Goal: Check status: Check status

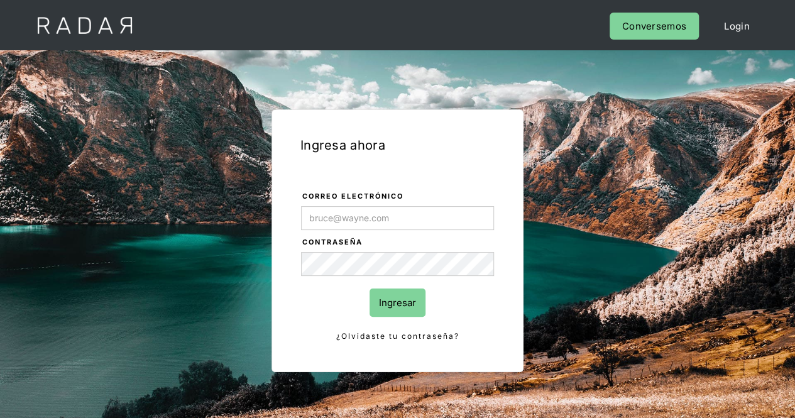
click at [361, 212] on input "Correo electrónico" at bounding box center [397, 218] width 193 height 24
type input "[EMAIL_ADDRESS][DOMAIN_NAME]"
click at [384, 298] on input "Ingresar" at bounding box center [397, 302] width 56 height 28
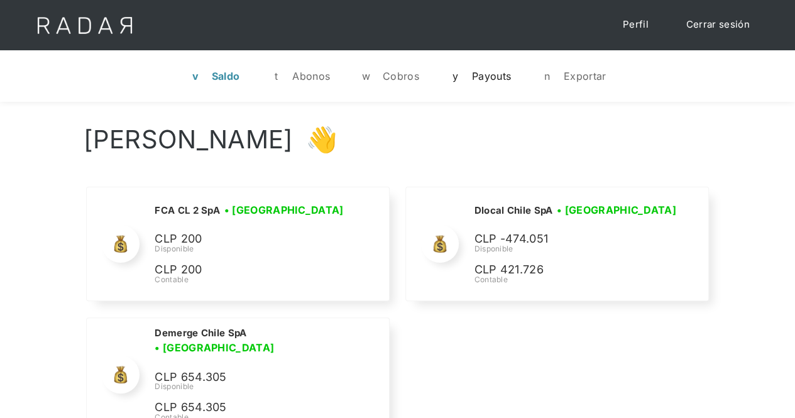
click at [471, 88] on link "y Payouts" at bounding box center [480, 76] width 82 height 33
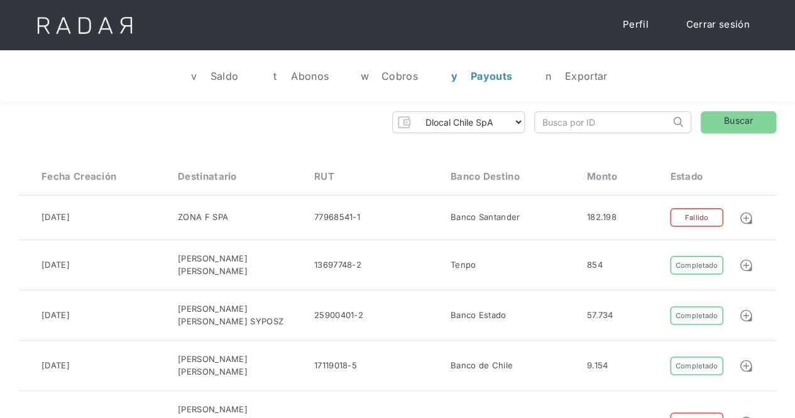
click at [562, 125] on input "search" at bounding box center [602, 122] width 135 height 21
paste input "535386536"
click at [562, 125] on input "535386536" at bounding box center [602, 122] width 135 height 21
click at [723, 123] on link "Buscar" at bounding box center [738, 122] width 75 height 22
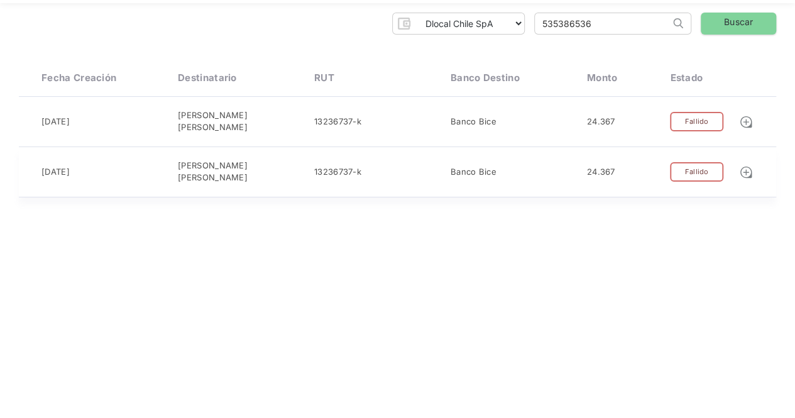
scroll to position [99, 0]
click at [750, 169] on img at bounding box center [746, 172] width 14 height 14
click at [745, 117] on img at bounding box center [746, 121] width 14 height 14
click at [597, 12] on form "535386536 Search" at bounding box center [612, 23] width 157 height 22
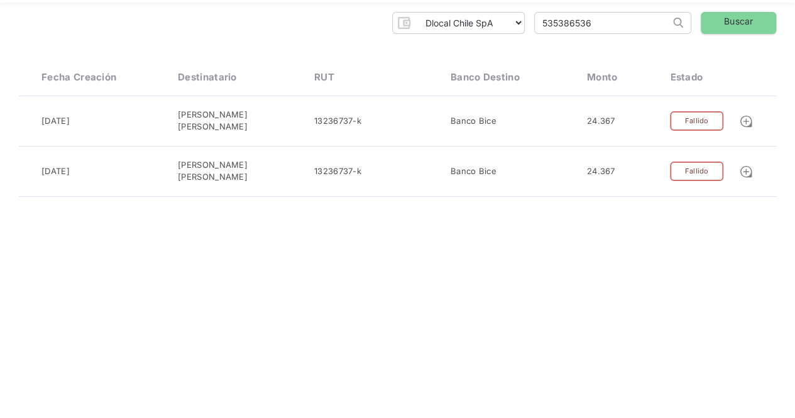
click at [580, 22] on input "535386536" at bounding box center [602, 23] width 135 height 21
paste input "56781"
type input "535356781"
click at [757, 25] on link "Buscar" at bounding box center [738, 23] width 75 height 22
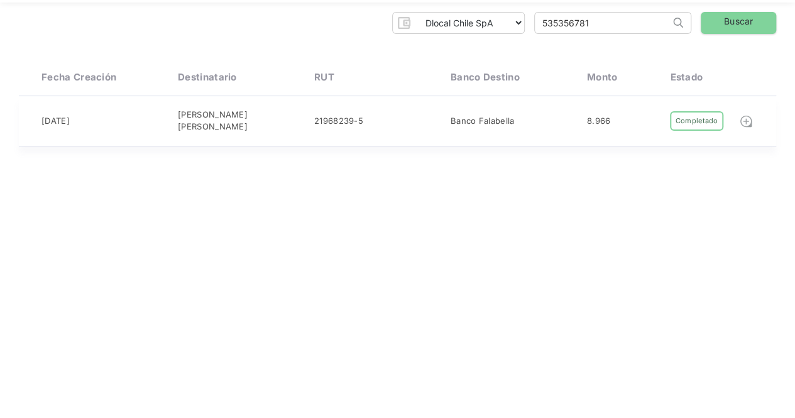
click at [746, 123] on img at bounding box center [746, 121] width 14 height 14
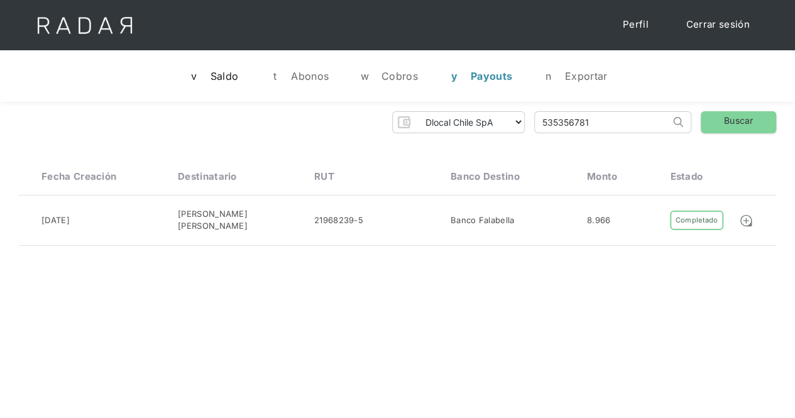
click at [239, 86] on link "v Saldo" at bounding box center [213, 76] width 71 height 33
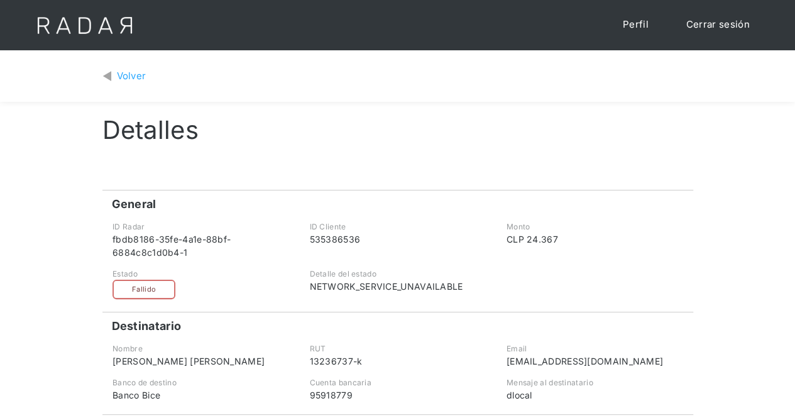
click at [118, 70] on div "Volver" at bounding box center [132, 76] width 30 height 14
click at [138, 77] on div "Volver" at bounding box center [132, 76] width 30 height 14
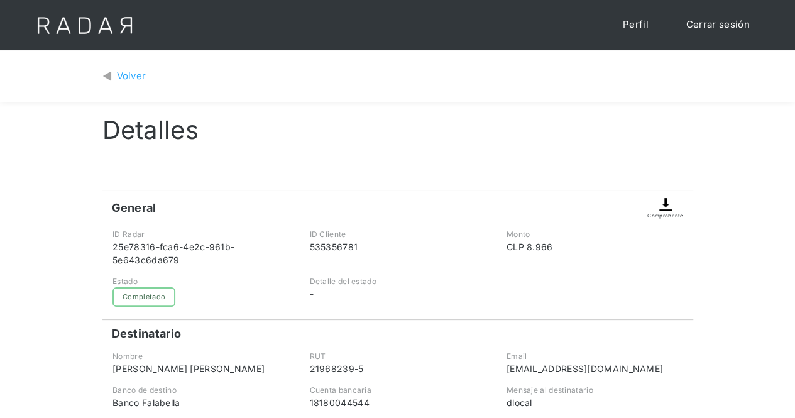
click at [128, 72] on div "Volver" at bounding box center [132, 76] width 30 height 14
